Goal: Task Accomplishment & Management: Use online tool/utility

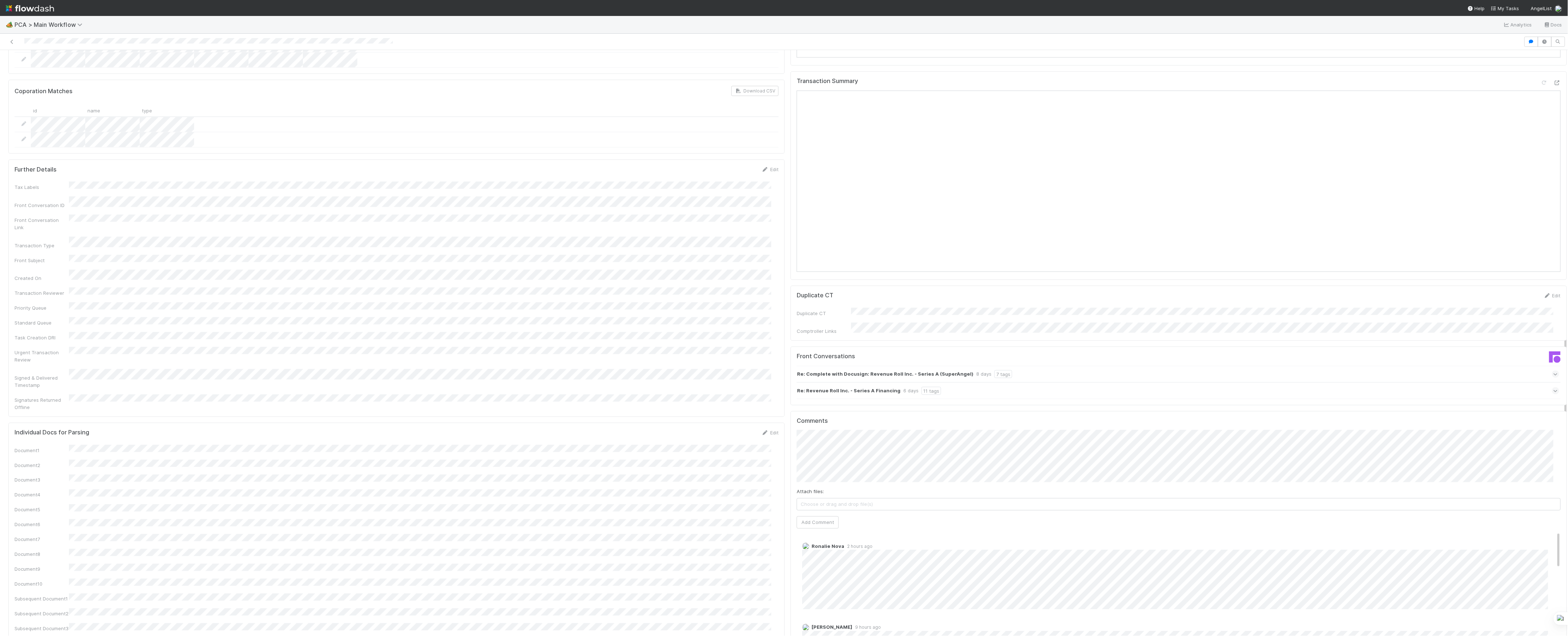
scroll to position [677, 0]
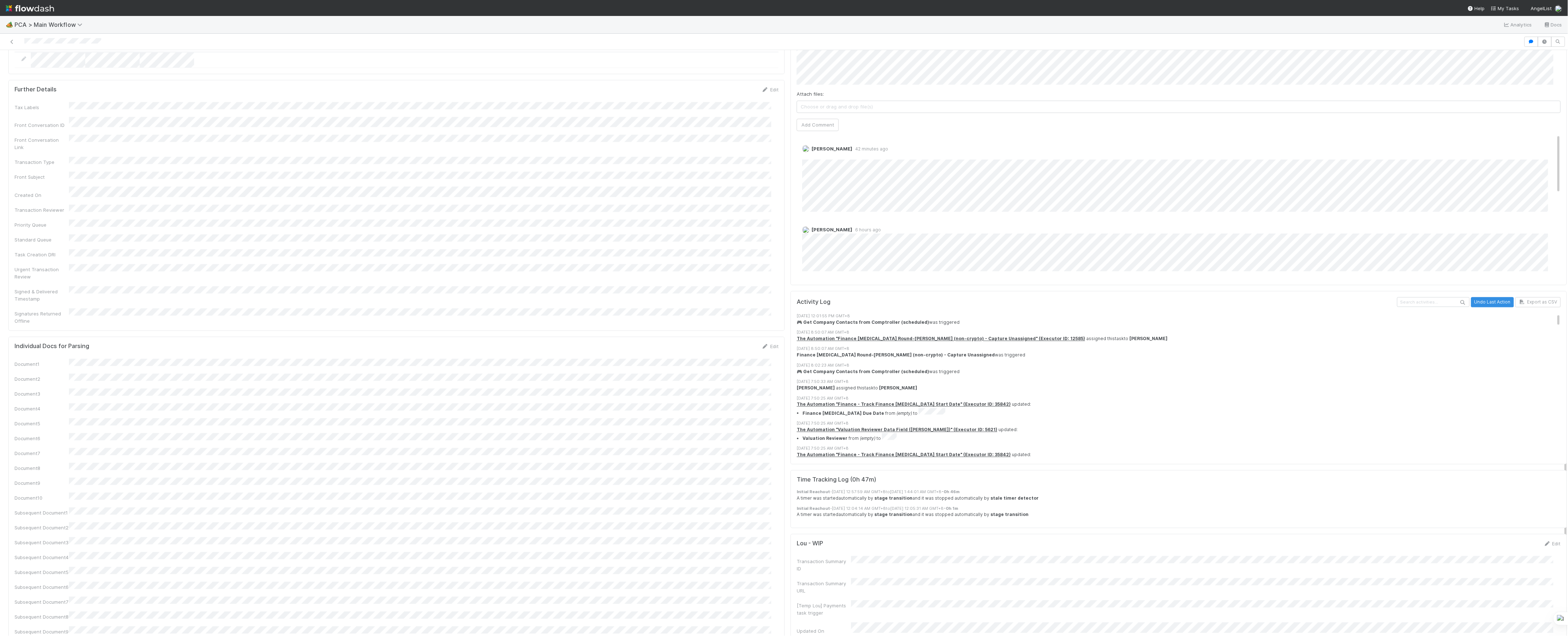
scroll to position [1290, 0]
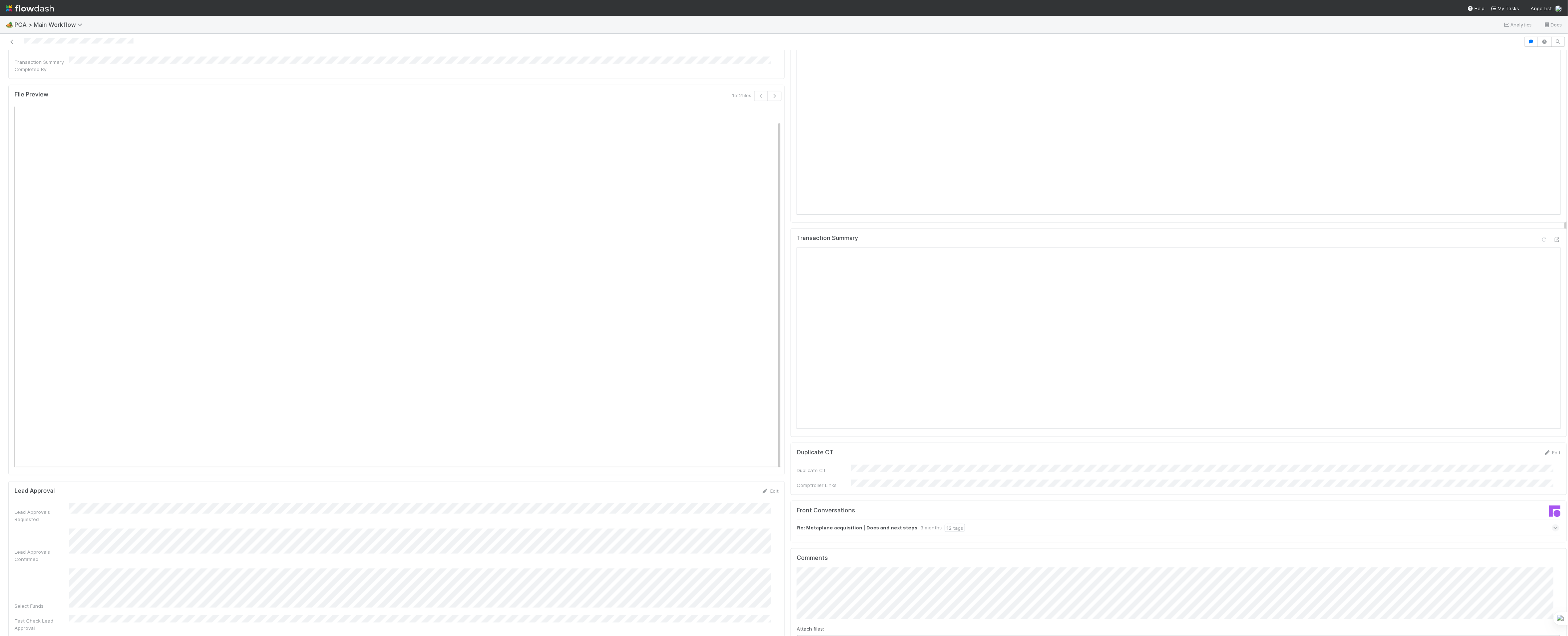
scroll to position [353, 0]
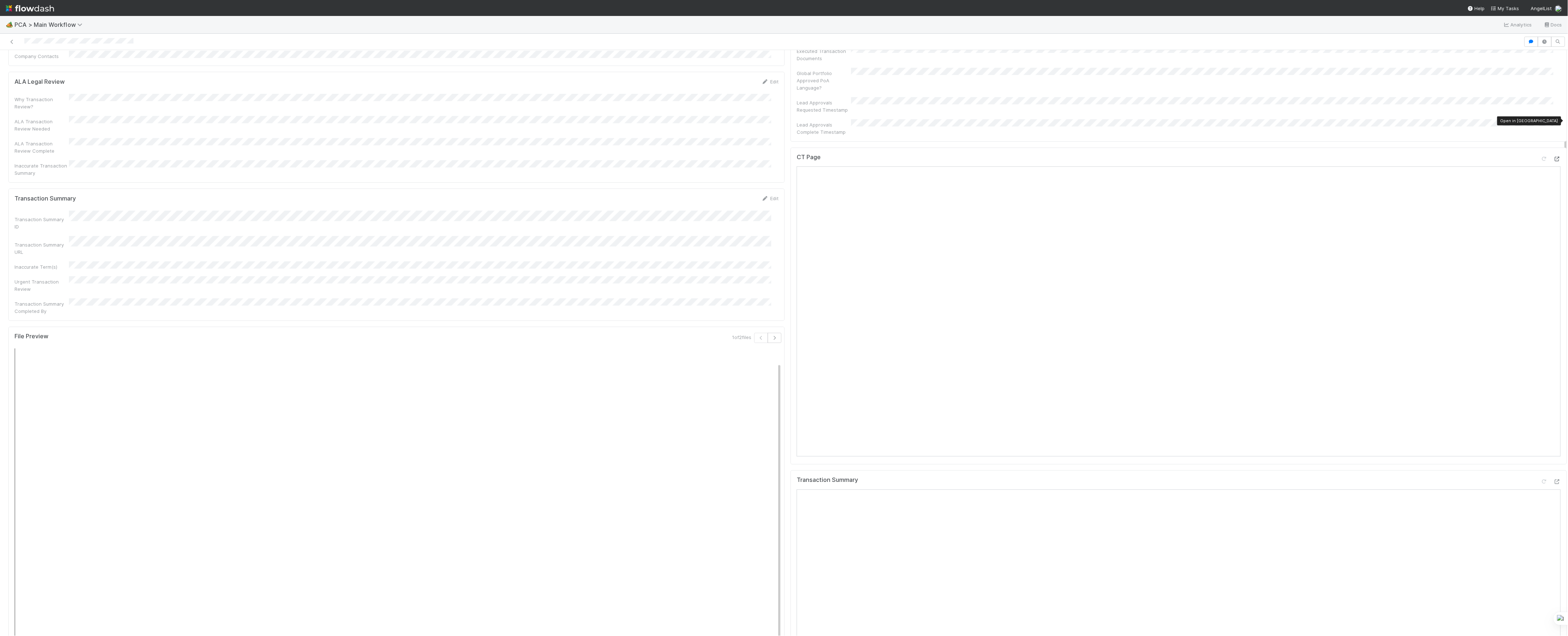
click at [1553, 155] on div at bounding box center [1557, 159] width 7 height 7
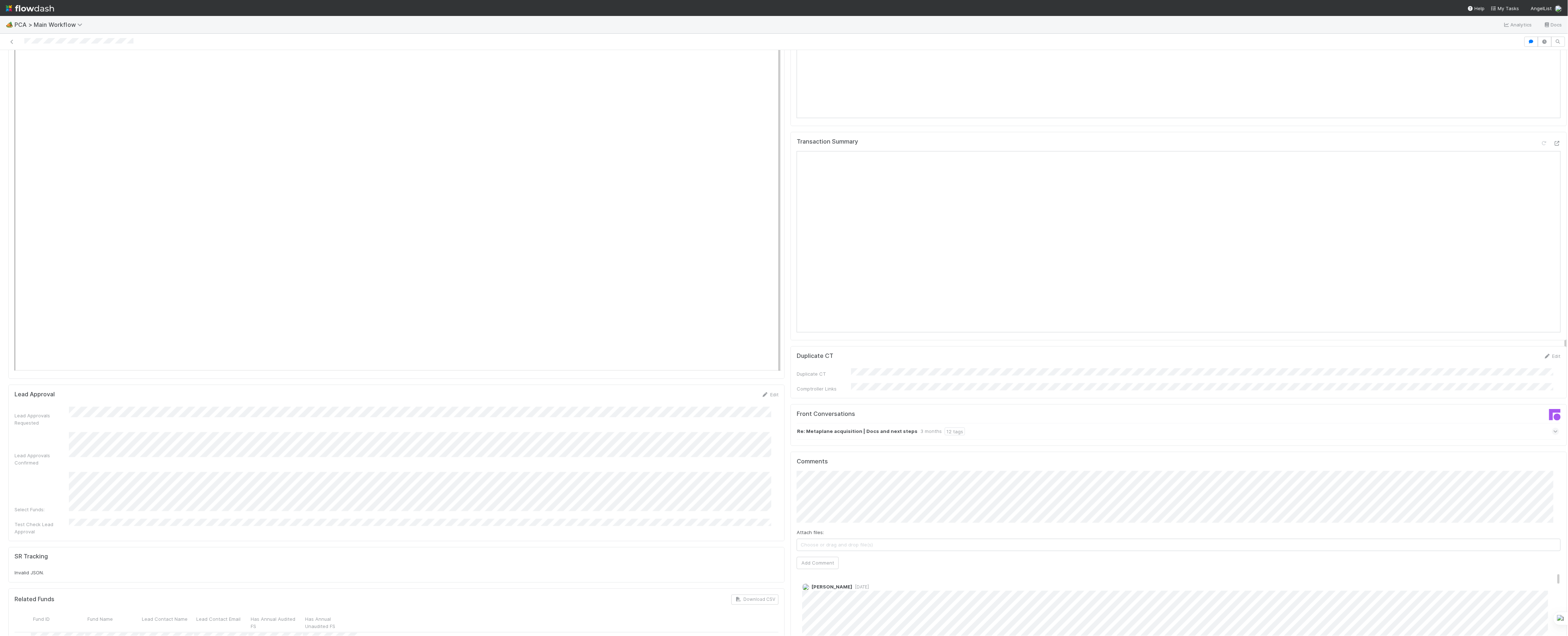
scroll to position [836, 0]
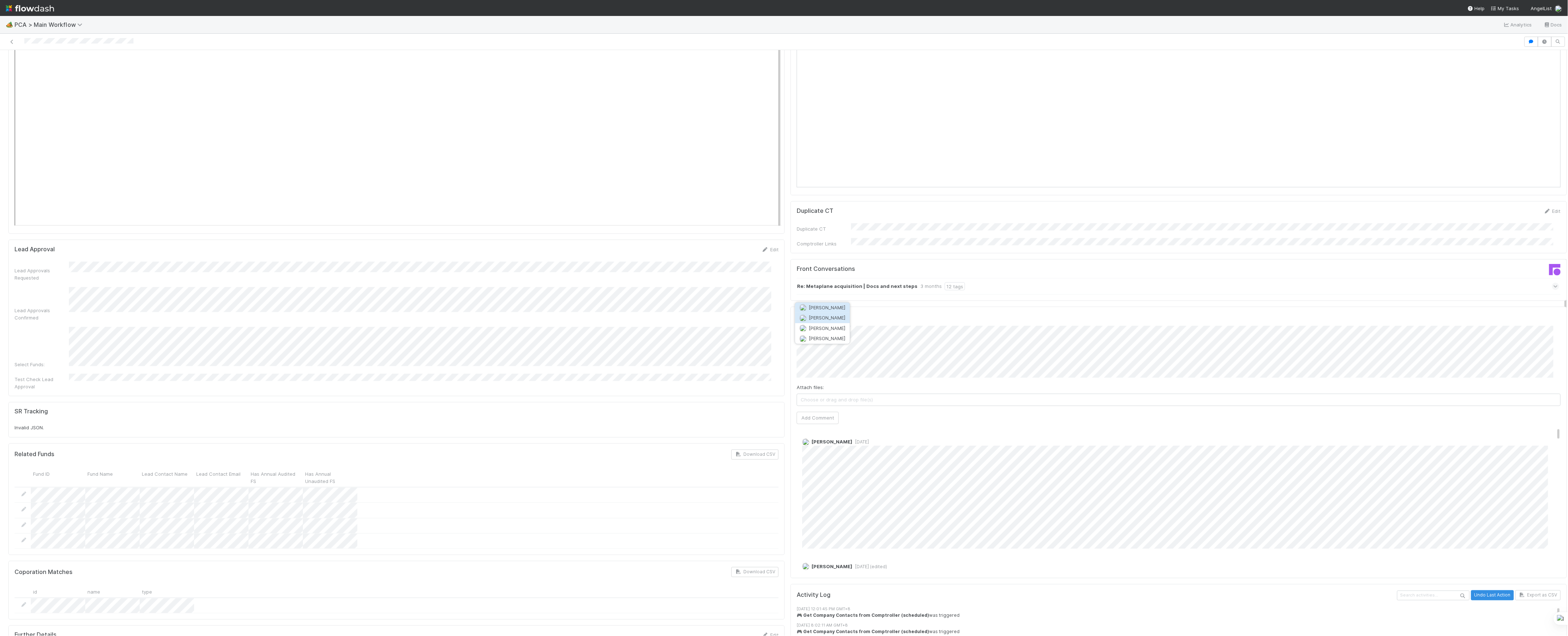
click at [824, 316] on span "[PERSON_NAME]" at bounding box center [827, 318] width 37 height 6
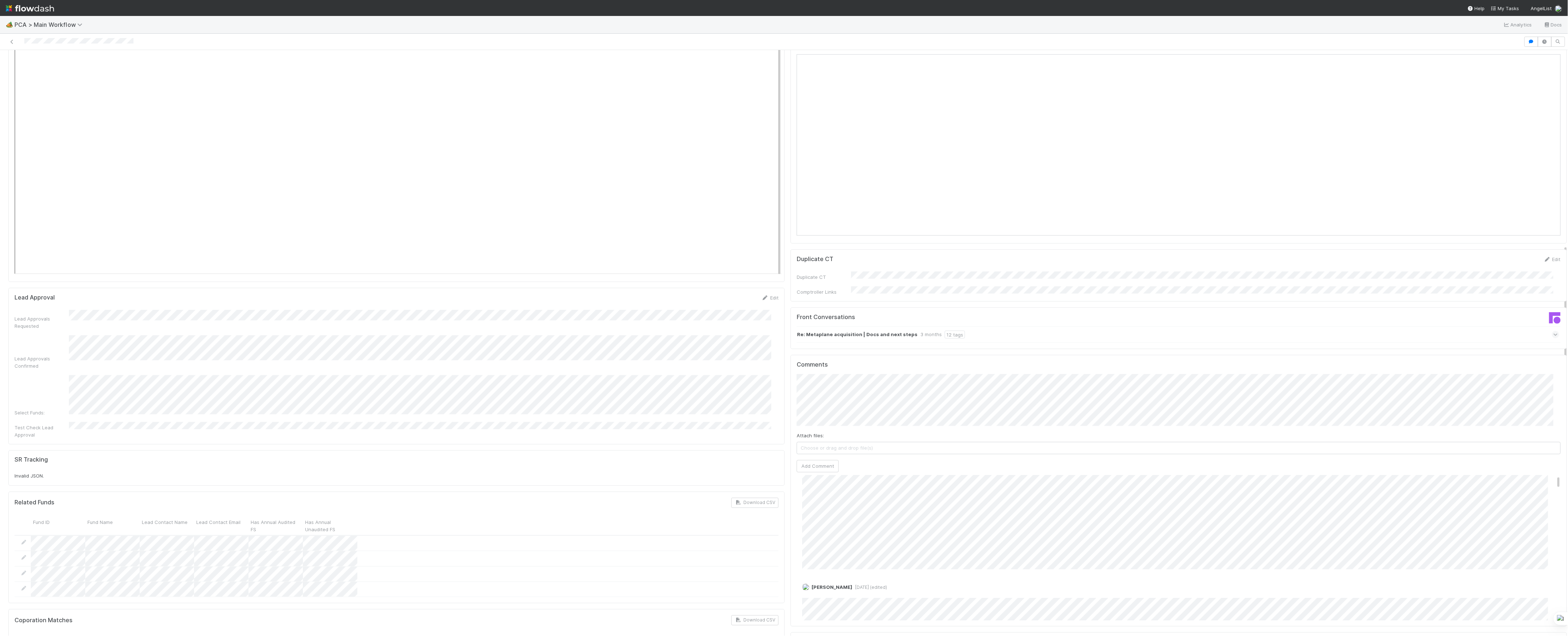
scroll to position [0, 0]
click at [927, 442] on span "Choose or drag and drop file(s)" at bounding box center [1178, 448] width 763 height 12
click at [826, 378] on span "[PERSON_NAME]" at bounding box center [827, 379] width 37 height 6
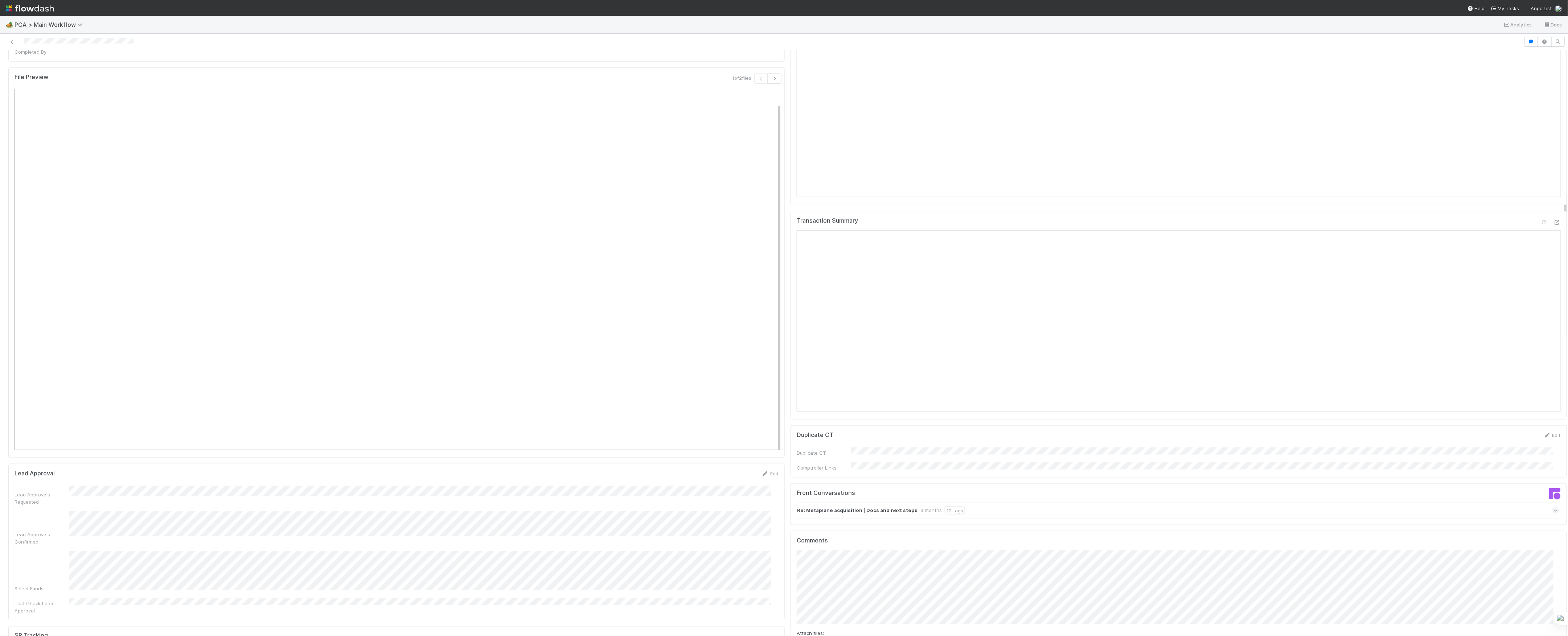
scroll to position [774, 0]
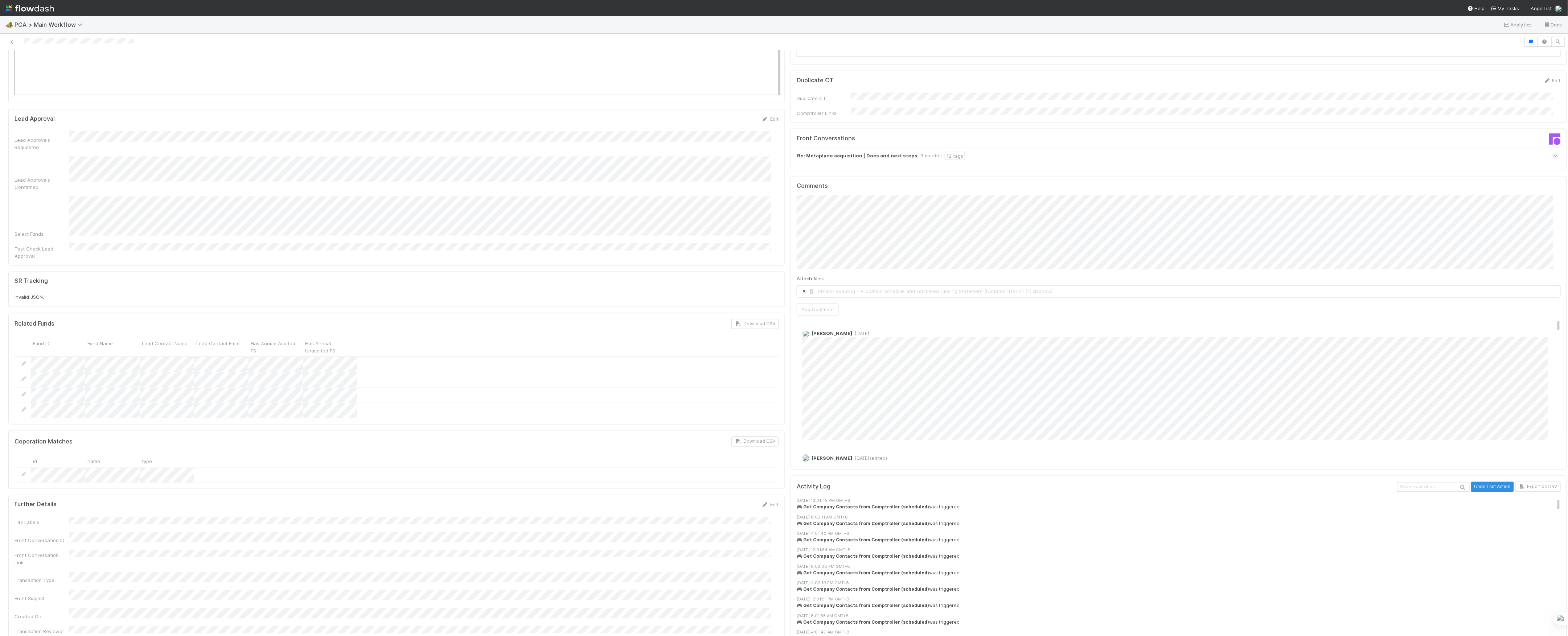
click at [822, 262] on div "Status Edit Lead Approval(s) Complete ALA Approval Escalation Resolved Final Le…" at bounding box center [1178, 354] width 782 height 2500
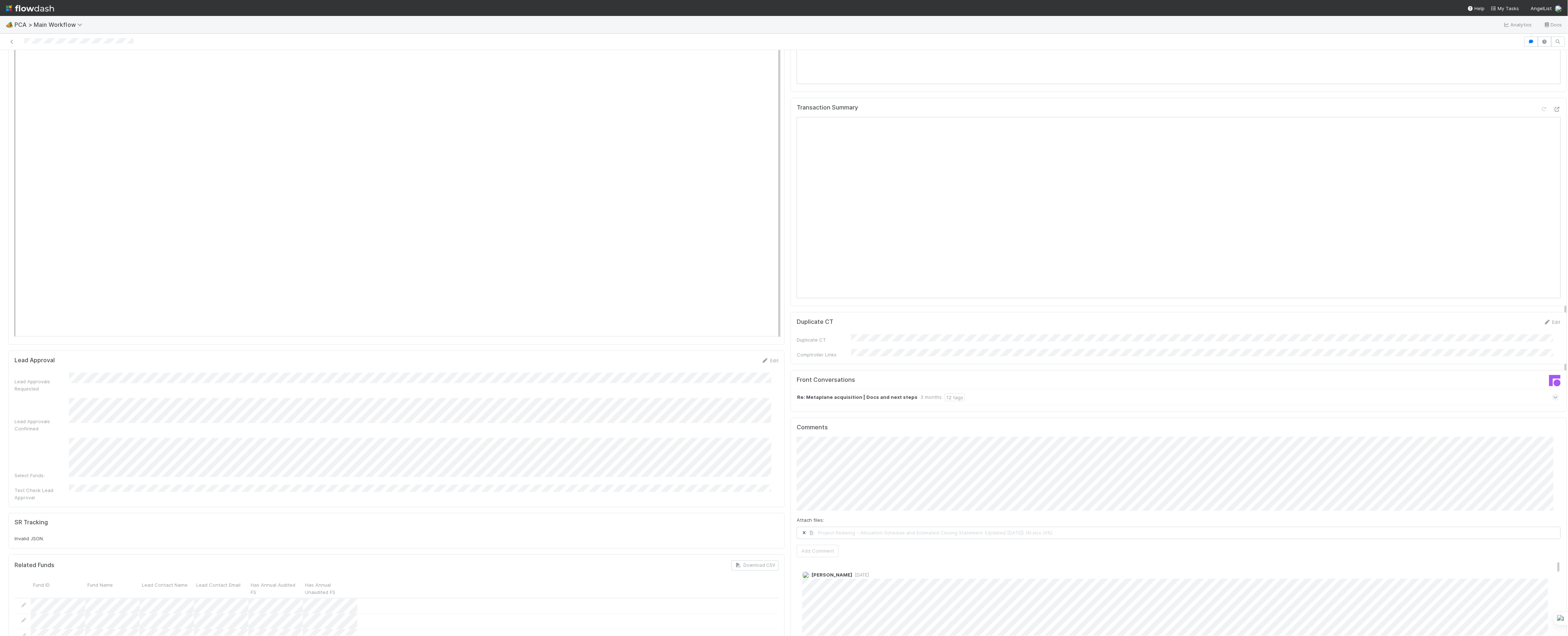
click at [846, 501] on div "Attach files: Project Redwing - Allocation Schedule and Estimated Closing State…" at bounding box center [1178, 497] width 764 height 121
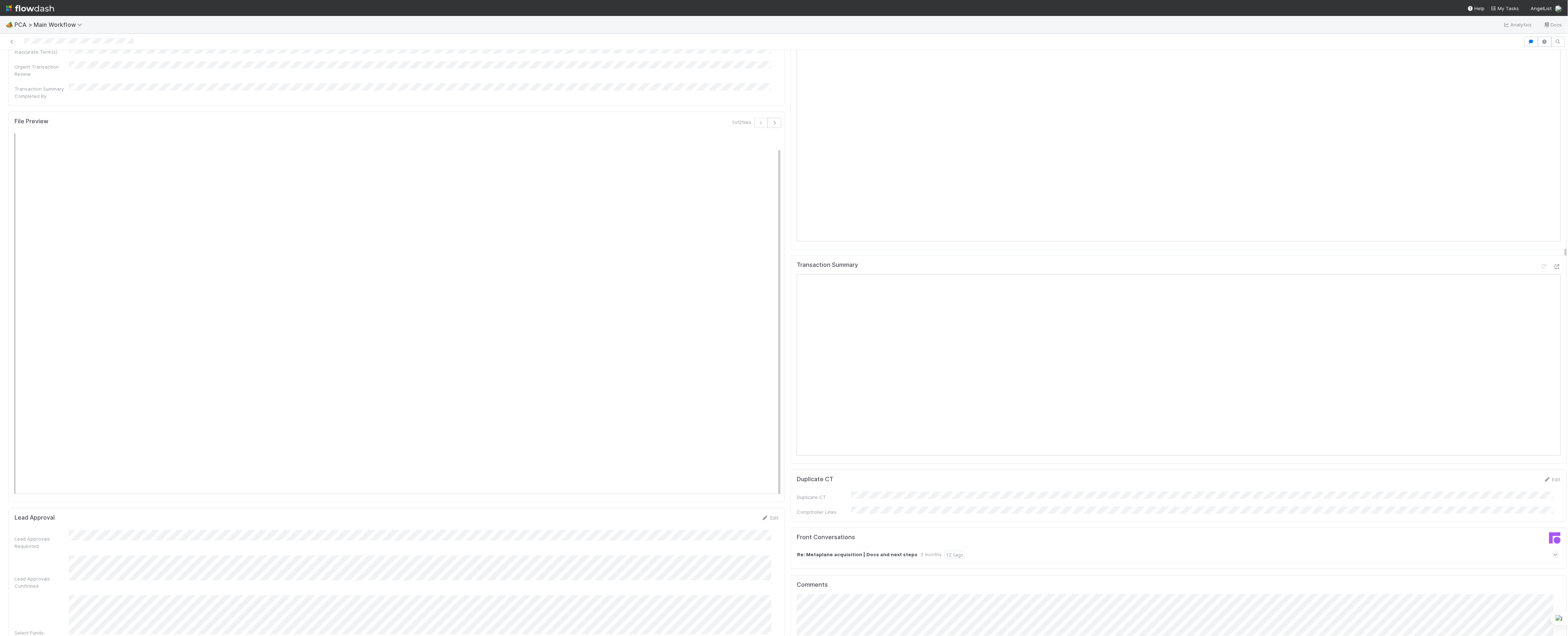
scroll to position [736, 0]
